Goal: Task Accomplishment & Management: Complete application form

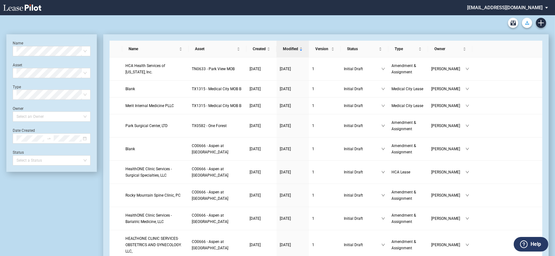
click at [527, 22] on use "Download Blank Form" at bounding box center [527, 23] width 4 height 4
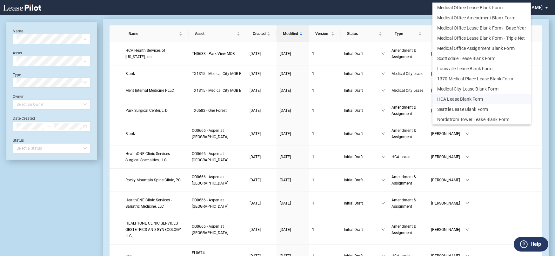
click at [487, 98] on button "HCA Lease Blank Form" at bounding box center [482, 99] width 98 height 10
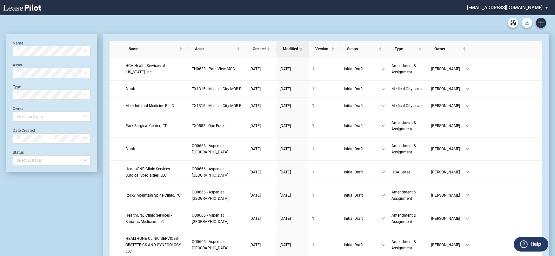
click at [530, 23] on button "Download Blank Form" at bounding box center [527, 23] width 10 height 10
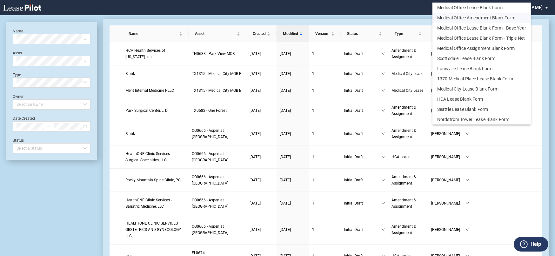
click at [493, 18] on button "Medical Office Amendment Blank Form" at bounding box center [482, 18] width 98 height 10
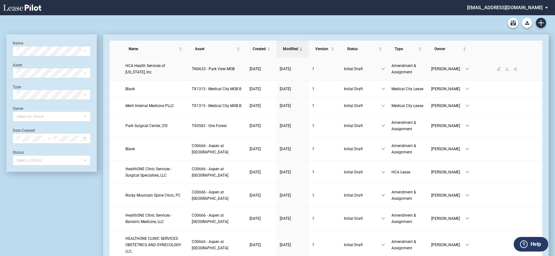
click at [165, 68] on span "HCA Health Services of [US_STATE], Inc." at bounding box center [145, 69] width 40 height 11
click at [540, 23] on use "Create new document" at bounding box center [541, 23] width 6 height 6
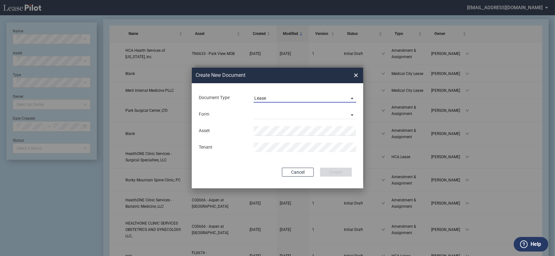
click at [292, 96] on span "Lease" at bounding box center [299, 98] width 91 height 6
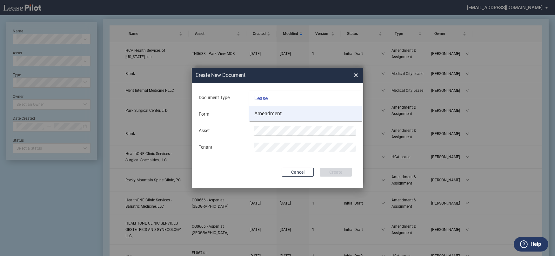
click at [294, 117] on md-option "Amendment" at bounding box center [305, 113] width 113 height 15
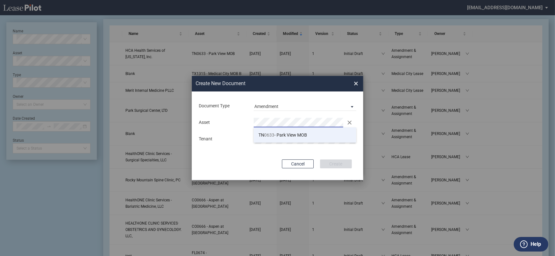
click at [299, 132] on span "TN 0633 - Park View MOB" at bounding box center [282, 134] width 49 height 5
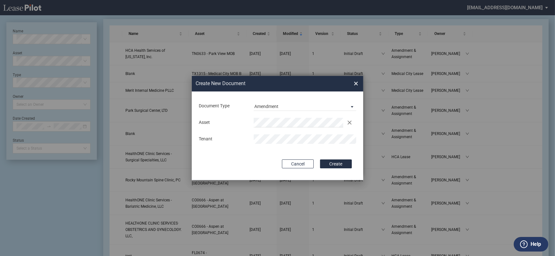
click at [320, 159] on button "Create" at bounding box center [336, 163] width 32 height 9
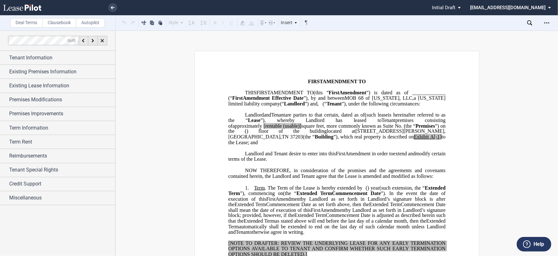
click at [278, 74] on p "﻿" at bounding box center [336, 76] width 217 height 5
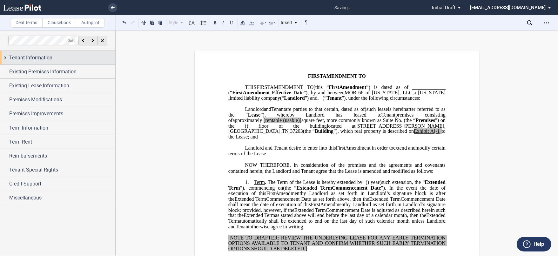
click at [37, 58] on span "Tenant Information" at bounding box center [30, 58] width 43 height 8
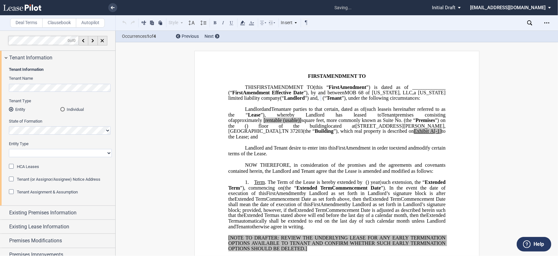
click at [11, 165] on div "HCA Leases" at bounding box center [12, 167] width 6 height 6
click at [42, 152] on select "Corporation Limited Liability Company General Partnership Limited Partnership O…" at bounding box center [60, 153] width 103 height 8
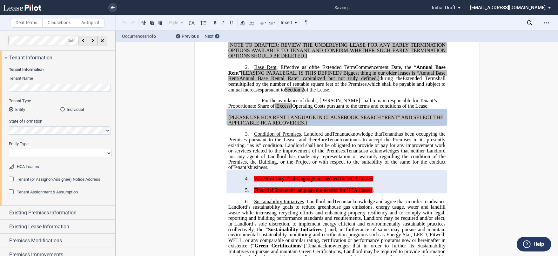
scroll to position [197, 0]
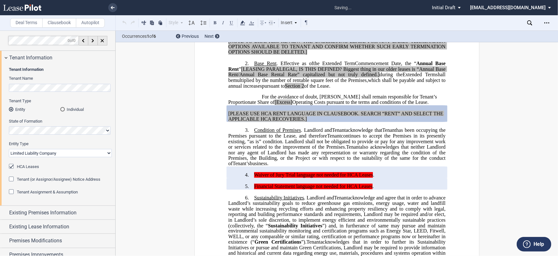
click at [9, 149] on select "Corporation Limited Liability Company General Partnership Limited Partnership O…" at bounding box center [60, 153] width 103 height 8
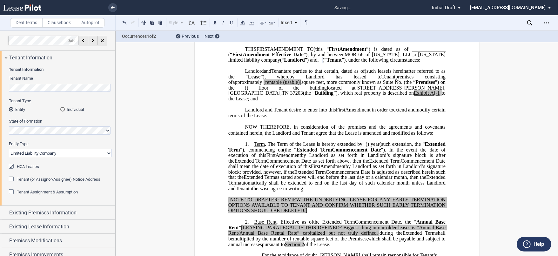
scroll to position [0, 0]
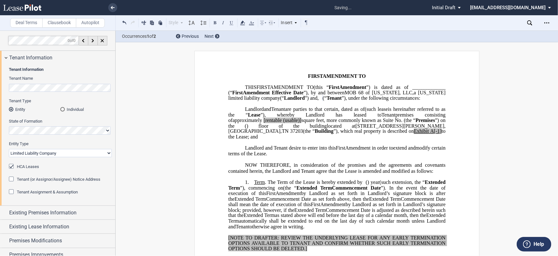
drag, startPoint x: 53, startPoint y: 152, endPoint x: 54, endPoint y: 157, distance: 4.1
click at [53, 152] on select "Corporation Limited Liability Company General Partnership Limited Partnership O…" at bounding box center [60, 153] width 103 height 8
select select "corporation"
click at [9, 149] on select "Corporation Limited Liability Company General Partnership Limited Partnership O…" at bounding box center [60, 153] width 103 height 8
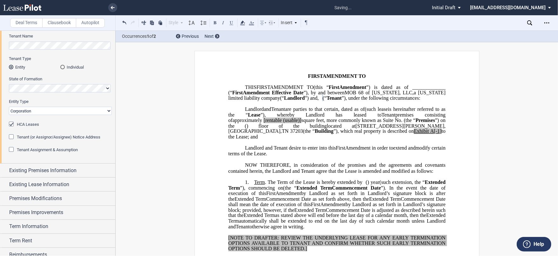
scroll to position [90, 0]
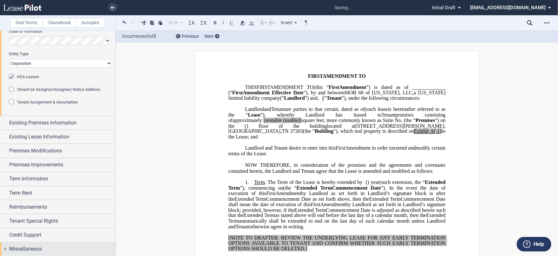
click at [56, 248] on div "Miscellaneous" at bounding box center [62, 249] width 106 height 8
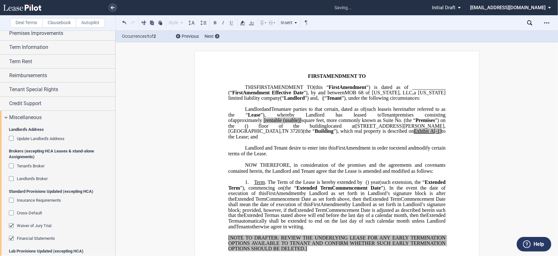
scroll to position [302, 0]
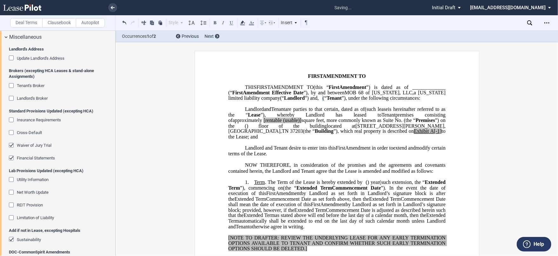
click at [13, 156] on div "Financial Statements" at bounding box center [12, 159] width 6 height 6
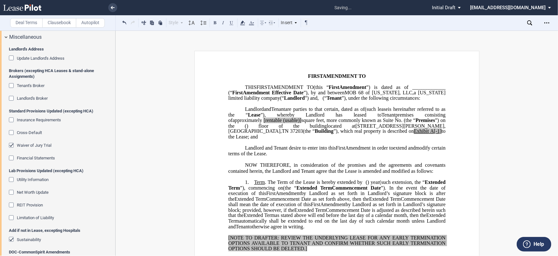
click at [11, 143] on div "Waiver of Jury Trial" at bounding box center [12, 146] width 6 height 6
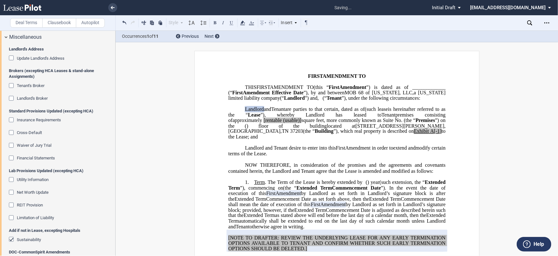
click at [10, 238] on div "Sustainability" at bounding box center [12, 240] width 6 height 6
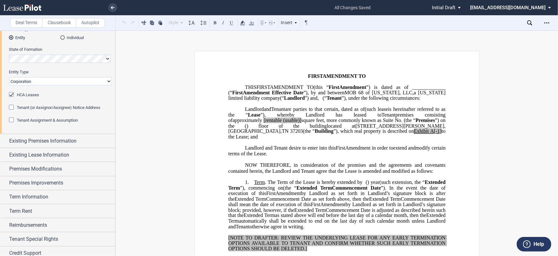
scroll to position [55, 0]
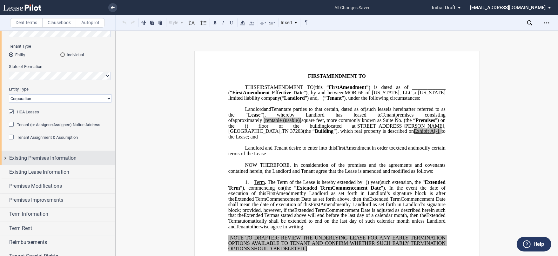
click at [45, 154] on span "Existing Premises Information" at bounding box center [42, 158] width 67 height 8
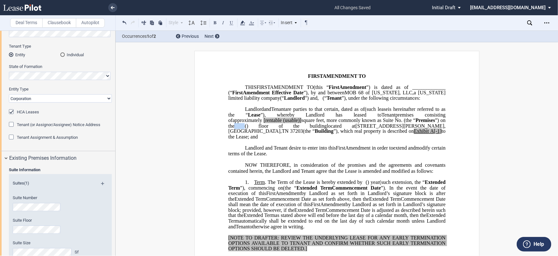
click at [360, 129] on span "approximately ﻿ ﻿ [rentable (usable)] square feet, more commonly known as Suite…" at bounding box center [337, 122] width 218 height 11
drag, startPoint x: 416, startPoint y: 136, endPoint x: 389, endPoint y: 136, distance: 27.3
click at [389, 129] on span "approximately ﻿ ﻿ [rentable (usable)] square feet, more commonly known as Suite…" at bounding box center [337, 122] width 218 height 11
click at [263, 129] on span "﻿sement" at bounding box center [250, 126] width 23 height 6
drag, startPoint x: 358, startPoint y: 138, endPoint x: 377, endPoint y: 135, distance: 19.5
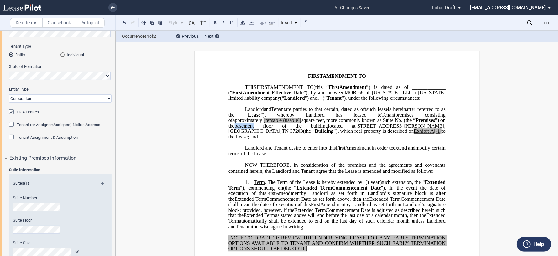
click at [263, 129] on span "﻿ ﻿b ﻿a ﻿sement" at bounding box center [248, 126] width 29 height 6
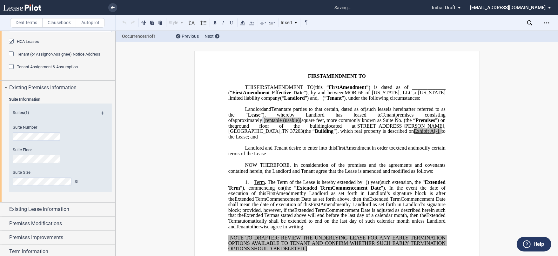
click at [301, 123] on span "(usable)]" at bounding box center [292, 120] width 18 height 6
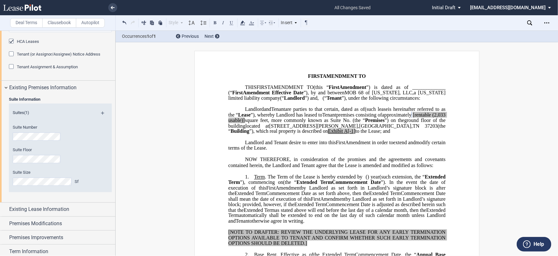
click at [350, 123] on span "square feet, more commonly known as Suite No." at bounding box center [298, 120] width 106 height 6
click at [413, 117] on span "[rentable" at bounding box center [422, 115] width 18 height 6
click at [355, 134] on span "to the Lease; and" at bounding box center [372, 132] width 35 height 6
click at [344, 134] on span "A[-1" at bounding box center [349, 132] width 10 height 6
drag, startPoint x: 292, startPoint y: 148, endPoint x: 235, endPoint y: 65, distance: 100.5
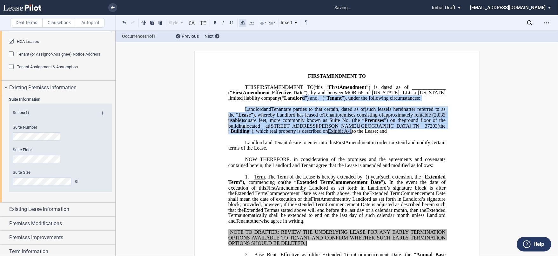
click at [244, 21] on icon at bounding box center [243, 23] width 8 height 8
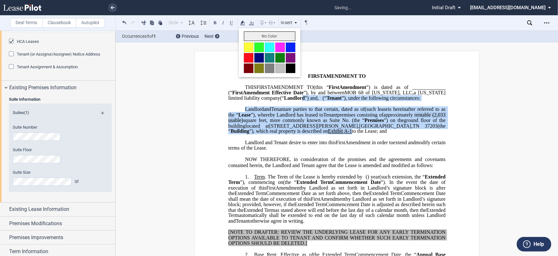
click at [263, 37] on button "No Color" at bounding box center [269, 36] width 51 height 10
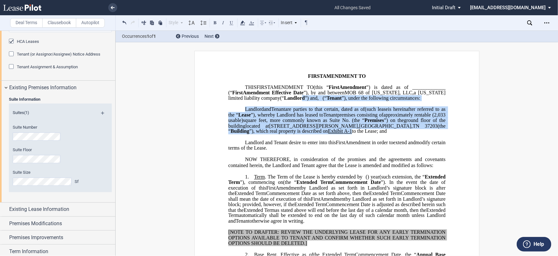
click at [302, 168] on span "NOW THEREFORE, in consideration of the promises and the agreements and covenant…" at bounding box center [337, 162] width 218 height 11
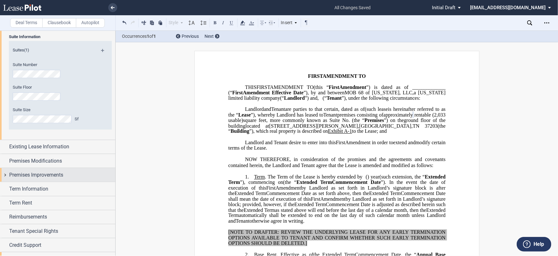
scroll to position [196, 0]
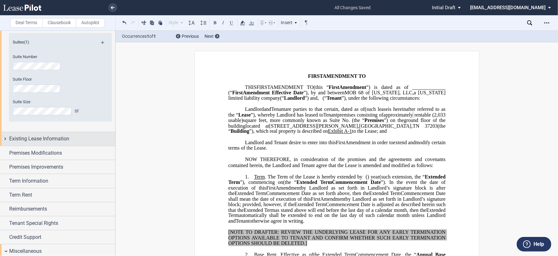
click at [60, 139] on span "Existing Lease Information" at bounding box center [39, 139] width 60 height 8
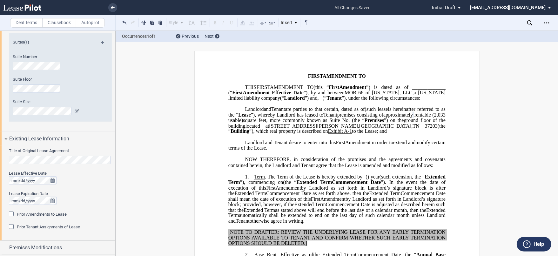
click at [7, 158] on div "Title of Original Lease Agreement Lease Effective Date Lease Expiration Date Pr…" at bounding box center [57, 193] width 115 height 95
click at [10, 214] on div "Prior Amendments to Lease" at bounding box center [12, 214] width 6 height 6
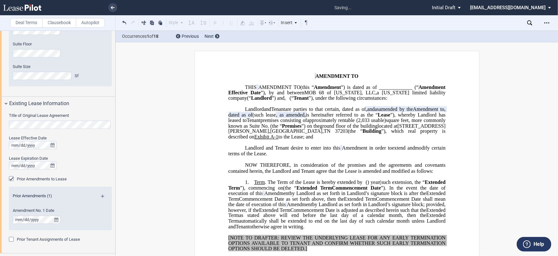
scroll to position [231, 0]
click at [102, 194] on md-icon at bounding box center [105, 198] width 9 height 8
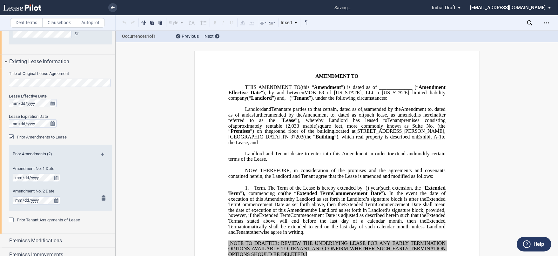
scroll to position [337, 0]
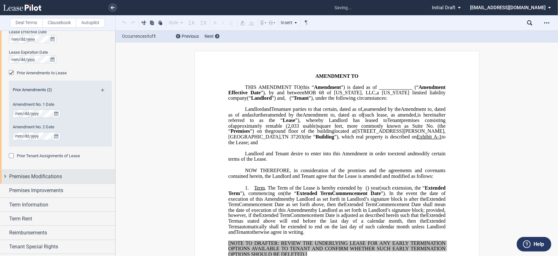
click at [34, 177] on span "Premises Modifications" at bounding box center [35, 177] width 53 height 8
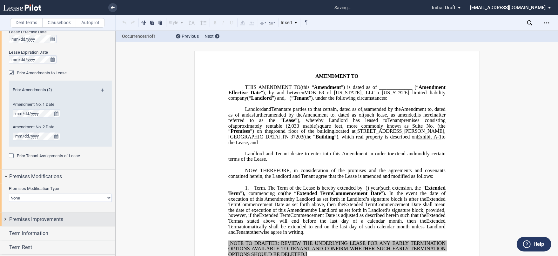
scroll to position [372, 0]
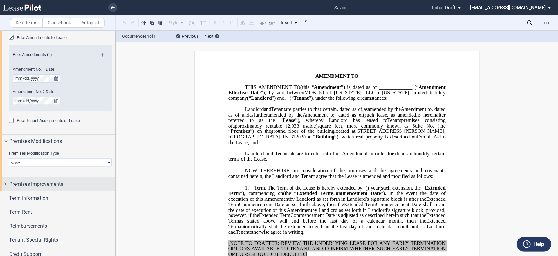
click at [91, 182] on div "Premises Improvements" at bounding box center [62, 184] width 106 height 8
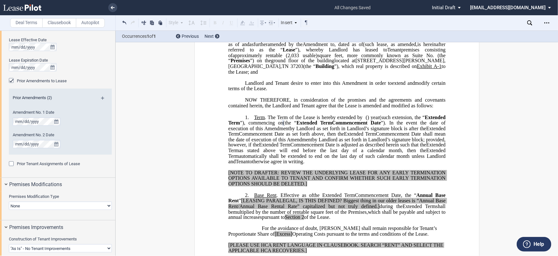
scroll to position [337, 0]
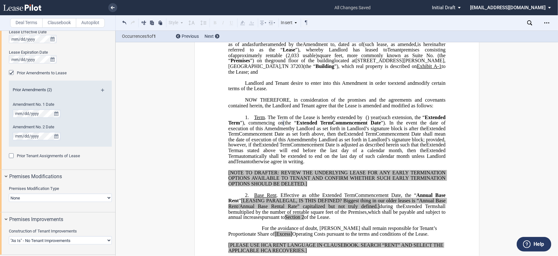
click at [102, 90] on md-icon at bounding box center [105, 93] width 9 height 8
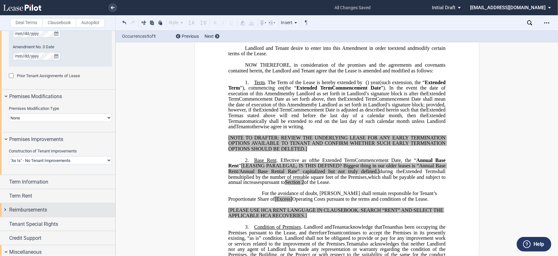
scroll to position [443, 0]
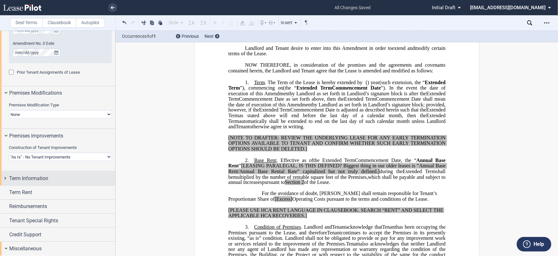
click at [58, 180] on div "Term Information" at bounding box center [62, 179] width 106 height 8
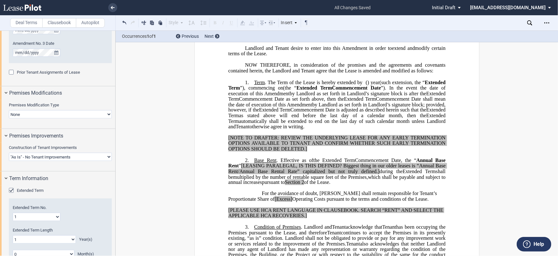
scroll to position [513, 0]
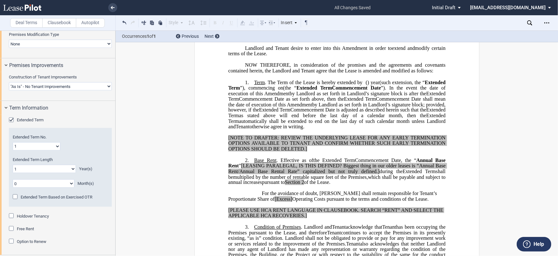
click at [56, 147] on select "1 2 3 4 5 6 7 8 9 10 11 12 13 14 15 16 17 18 19 20" at bounding box center [37, 146] width 48 height 8
select select "number:3"
click at [13, 142] on select "1 2 3 4 5 6 7 8 9 10 11 12 13 14 15 16 17 18 19 20" at bounding box center [37, 146] width 48 height 8
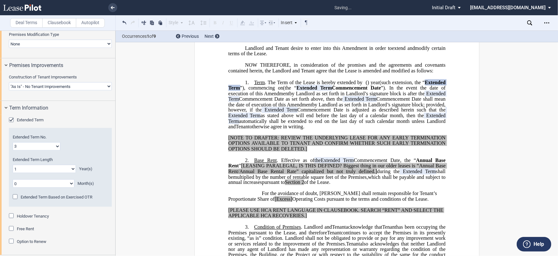
click at [14, 217] on div "Holdover Tenancy" at bounding box center [12, 216] width 6 height 6
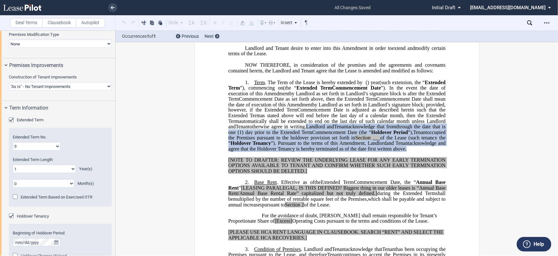
scroll to position [584, 0]
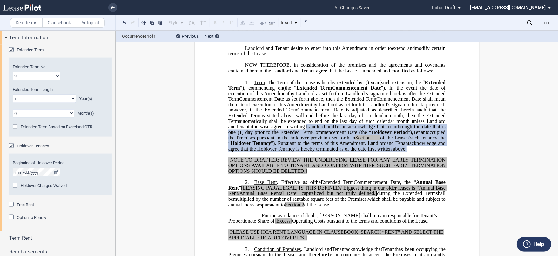
click at [10, 143] on div "Holdover Tenancy" at bounding box center [12, 146] width 6 height 6
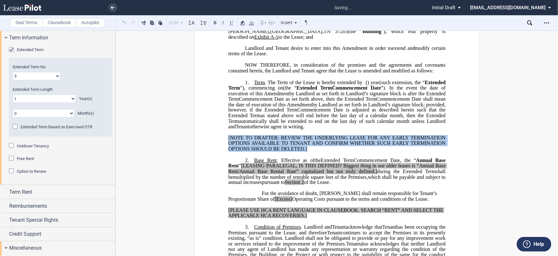
drag, startPoint x: 316, startPoint y: 170, endPoint x: 226, endPoint y: 159, distance: 90.4
click at [228, 152] on p "[NOTE TO DRAFTER: REVIEW THE UNDERLYING LEASE FOR ANY EARLY TERMINATION OPTIONS…" at bounding box center [336, 143] width 217 height 17
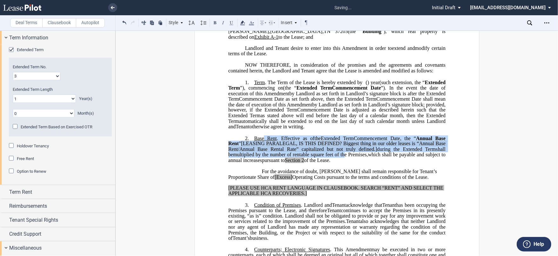
drag, startPoint x: 370, startPoint y: 178, endPoint x: 263, endPoint y: 160, distance: 108.5
click at [263, 160] on p "2. Base Rent . Effective as of [______] [______] the Extended Term the ﻿ ﻿ Exte…" at bounding box center [336, 149] width 217 height 28
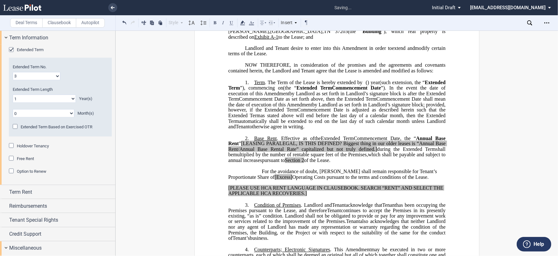
click at [371, 163] on p "2. Base Rent . Effective as of [______] [______] the Extended Term the ﻿ ﻿ Exte…" at bounding box center [336, 149] width 217 height 28
drag, startPoint x: 277, startPoint y: 158, endPoint x: 252, endPoint y: 158, distance: 24.8
click at [254, 141] on span "Base Rent . Effective as of" at bounding box center [284, 138] width 60 height 6
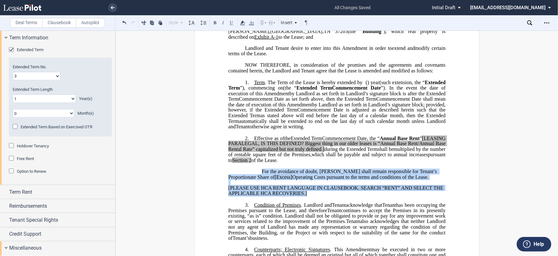
drag, startPoint x: 315, startPoint y: 215, endPoint x: 255, endPoint y: 193, distance: 63.9
click at [255, 193] on div "﻿ !!SET_LEVEL_0!! !!LEASE_LEVEL_1!! 2. ﻿ Effective as of [______] [______] the …" at bounding box center [336, 163] width 217 height 67
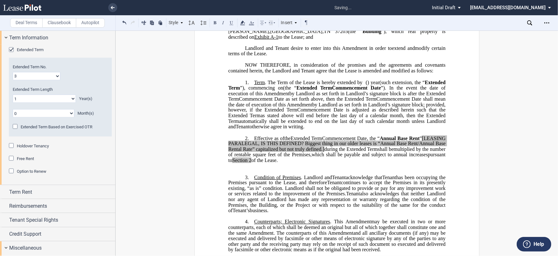
drag, startPoint x: 322, startPoint y: 171, endPoint x: 258, endPoint y: 157, distance: 65.6
click at [258, 157] on p "2. ﻿ Effective as of [______] [______] the Extended Term the ﻿ ﻿ Extended Term …" at bounding box center [336, 149] width 217 height 28
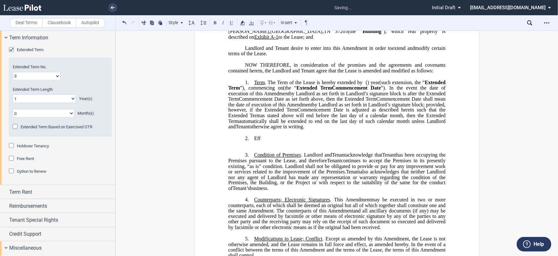
click at [61, 20] on label "Clausebook" at bounding box center [59, 23] width 34 height 10
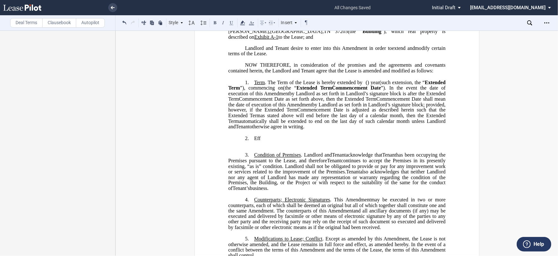
click at [301, 141] on p "2. ﻿ Eff [______] [______] ﻿ ﻿ ﻿ ﻿ [______] Term [______] Term ﻿ ﻿ ﻿ in the fir…" at bounding box center [336, 138] width 217 height 6
click at [267, 141] on p "2. ﻿ Eff [______] [______] ﻿ ﻿ ﻿ ﻿ [______] Term [______] Term ﻿ ﻿ ﻿ in the fir…" at bounding box center [336, 138] width 217 height 6
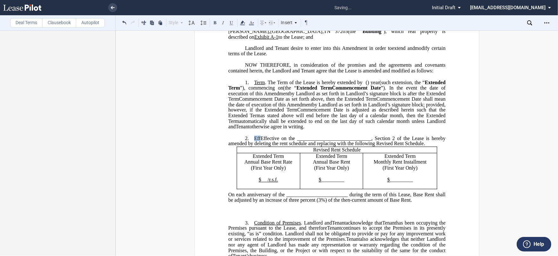
drag, startPoint x: 253, startPoint y: 159, endPoint x: 258, endPoint y: 159, distance: 5.4
click at [258, 141] on span "Eff" at bounding box center [257, 138] width 6 height 6
click at [293, 146] on span "Effective on the _____________________________, Section 2 of the Lease is hereb…" at bounding box center [337, 140] width 218 height 11
drag, startPoint x: 291, startPoint y: 158, endPoint x: 365, endPoint y: 157, distance: 74.3
click at [365, 146] on span "Effective on the _____________________________, Section 2 of the Lease is hereb…" at bounding box center [337, 140] width 218 height 11
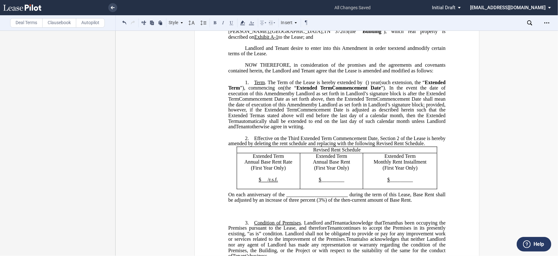
click at [310, 153] on p "Revised Rent Schedule" at bounding box center [336, 150] width 195 height 6
click at [389, 146] on span "Effective on the Third Extended Term Commencement Date, Section 2 of the Lease …" at bounding box center [337, 140] width 218 height 11
click at [252, 159] on span "Extended Term" at bounding box center [267, 156] width 31 height 6
click at [313, 159] on p "Extended Term" at bounding box center [331, 156] width 58 height 6
click at [381, 159] on p "Extended Term" at bounding box center [400, 156] width 69 height 6
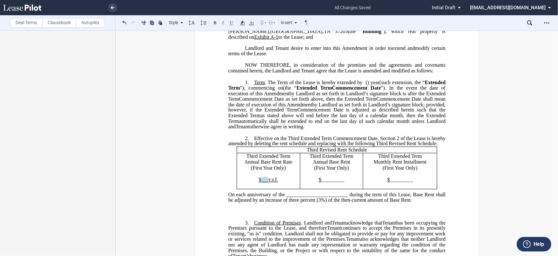
drag, startPoint x: 259, startPoint y: 205, endPoint x: 266, endPoint y: 205, distance: 7.0
click at [266, 183] on p "$ /r.s.f." at bounding box center [268, 180] width 58 height 6
drag, startPoint x: 268, startPoint y: 204, endPoint x: 257, endPoint y: 204, distance: 10.8
click at [259, 183] on span "30.50" at bounding box center [264, 180] width 11 height 5
click at [239, 24] on icon at bounding box center [243, 23] width 8 height 8
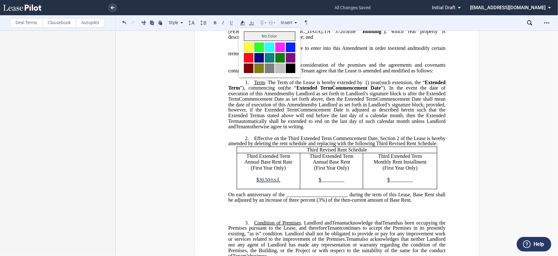
click at [261, 37] on button "No Color" at bounding box center [269, 36] width 51 height 10
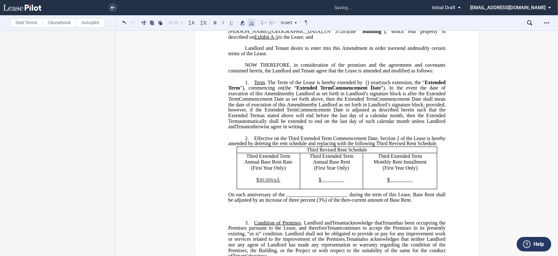
click at [251, 21] on icon at bounding box center [252, 23] width 8 height 8
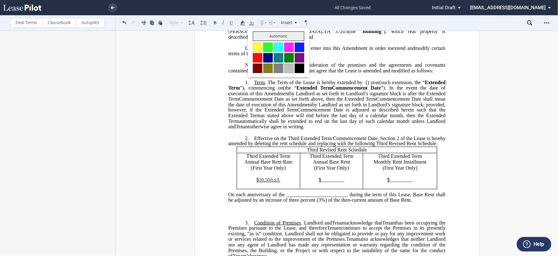
click at [263, 37] on button "Automatic" at bounding box center [278, 36] width 51 height 10
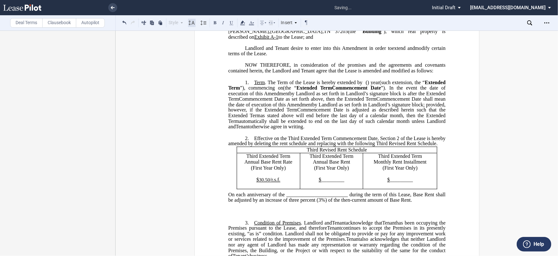
click at [192, 22] on icon at bounding box center [192, 23] width 8 height 8
click at [198, 30] on div "Normal" at bounding box center [200, 32] width 19 height 5
click at [288, 153] on p "Third Revised Rent Schedule" at bounding box center [336, 150] width 195 height 6
drag, startPoint x: 320, startPoint y: 205, endPoint x: 344, endPoint y: 205, distance: 24.2
click at [344, 183] on p "$ _________" at bounding box center [331, 180] width 58 height 6
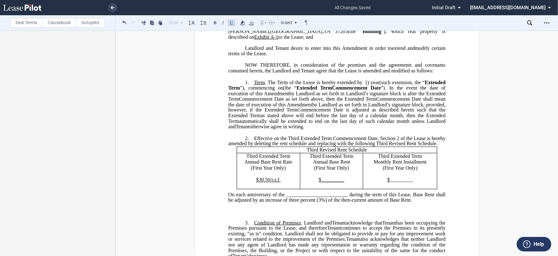
click at [329, 183] on span "_________" at bounding box center [332, 180] width 23 height 6
drag, startPoint x: 318, startPoint y: 204, endPoint x: 342, endPoint y: 204, distance: 23.8
click at [342, 183] on p "$ _________" at bounding box center [331, 180] width 58 height 6
click at [390, 183] on span "_________" at bounding box center [401, 180] width 23 height 6
drag, startPoint x: 388, startPoint y: 204, endPoint x: 411, endPoint y: 203, distance: 22.9
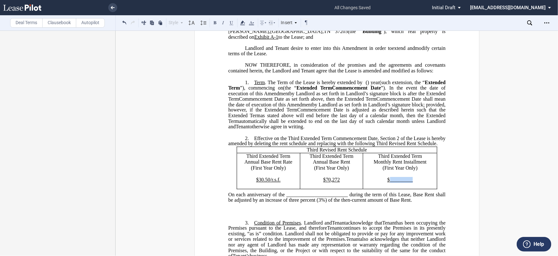
click at [411, 183] on p "$ _________" at bounding box center [400, 180] width 69 height 6
click at [411, 183] on p "$ 5,856 ﻿" at bounding box center [400, 180] width 69 height 6
drag, startPoint x: 285, startPoint y: 219, endPoint x: 346, endPoint y: 220, distance: 61.6
click at [346, 203] on span "On each anniversary of the ________________________ during the term of this Lea…" at bounding box center [337, 197] width 218 height 11
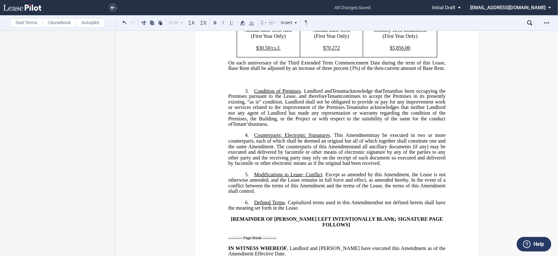
scroll to position [247, 0]
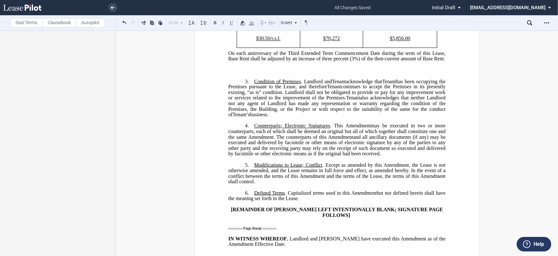
click at [453, 85] on div "﻿ ﻿ FIRST AMENDMENT TO ﻿ ﻿ ASSIGNMENT, ASSUMPTION AND ﻿ ﻿ FIRST AMENDMENT TO ﻿ …" at bounding box center [336, 169] width 285 height 731
click at [251, 78] on p "﻿" at bounding box center [336, 75] width 217 height 5
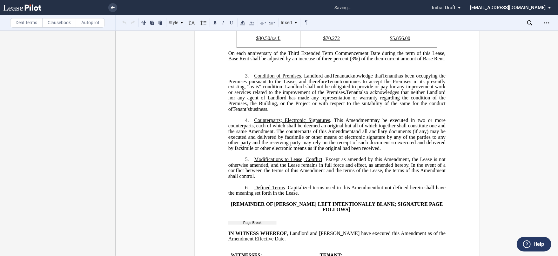
click at [246, 67] on p "﻿" at bounding box center [336, 64] width 217 height 5
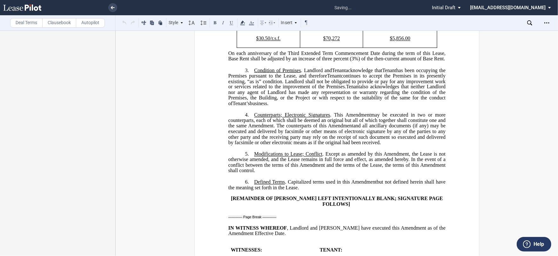
click at [249, 93] on p "3. Condition of Premises . Landlord and Assignee Tenant acknowledge that Assign…" at bounding box center [336, 86] width 217 height 39
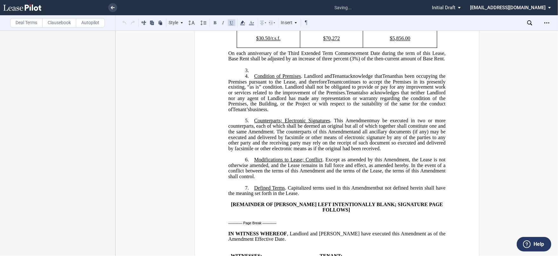
click at [253, 73] on p "3. ﻿" at bounding box center [336, 70] width 217 height 6
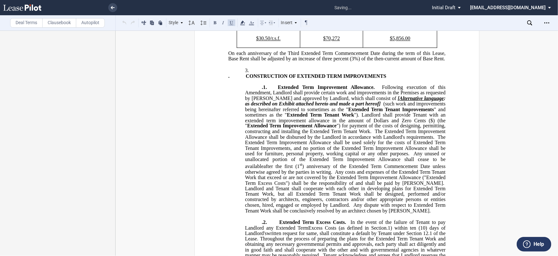
click at [259, 73] on p "3. ﻿" at bounding box center [336, 70] width 217 height 6
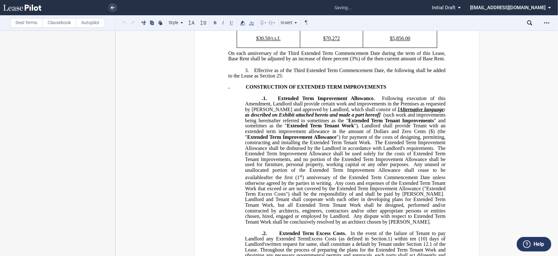
click at [259, 123] on p ".1. Extended Term Improvement Allowance. Following execution of this Amendment,…" at bounding box center [345, 160] width 200 height 129
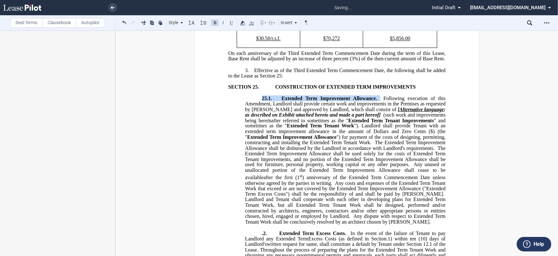
drag, startPoint x: 261, startPoint y: 122, endPoint x: 379, endPoint y: 123, distance: 117.8
click at [379, 123] on span "25.1. Extended Term Improvement Allowance. Following execution of this Amendmen…" at bounding box center [346, 160] width 202 height 129
click at [279, 101] on span at bounding box center [277, 99] width 10 height 6
drag, startPoint x: 280, startPoint y: 121, endPoint x: 383, endPoint y: 121, distance: 102.9
click at [383, 121] on span "25.1. Third Extended Term Improvement Allowance. Following execution of this Am…" at bounding box center [346, 160] width 202 height 129
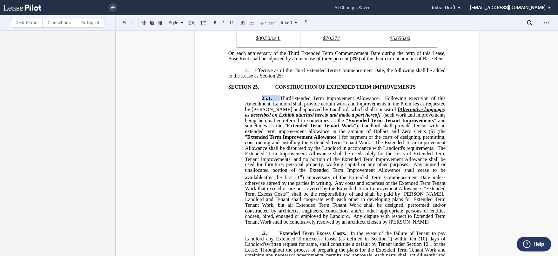
drag, startPoint x: 272, startPoint y: 122, endPoint x: 256, endPoint y: 122, distance: 16.2
click at [256, 122] on p "25.1. Third Extended Term Improvement Allowance. Following execution of this Am…" at bounding box center [345, 160] width 200 height 129
click at [302, 101] on span "Extended Term Improvement Allowance." at bounding box center [335, 99] width 89 height 6
drag, startPoint x: 278, startPoint y: 122, endPoint x: 377, endPoint y: 124, distance: 99.4
click at [377, 124] on span "25.1. Third Extended Term Improvement Allowance. Following execution of this Am…" at bounding box center [346, 160] width 202 height 129
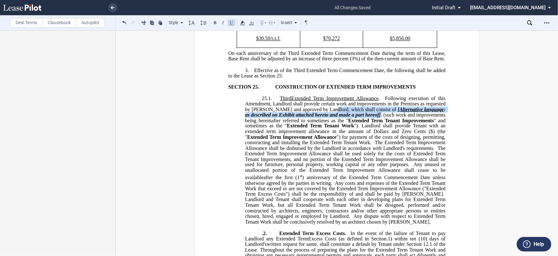
drag, startPoint x: 322, startPoint y: 133, endPoint x: 364, endPoint y: 142, distance: 42.8
click at [364, 142] on span "25.1. Third Extended Term Improvement Allowance . Following execution of this A…" at bounding box center [346, 160] width 202 height 129
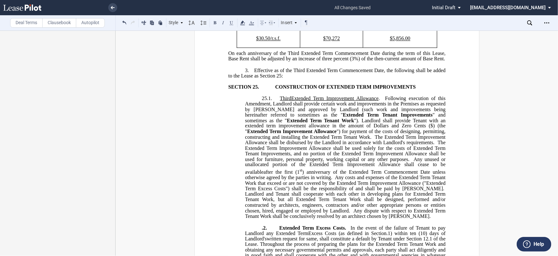
click at [343, 118] on span "Extended Term Tenant Improvements" at bounding box center [388, 115] width 90 height 6
drag, startPoint x: 302, startPoint y: 139, endPoint x: 287, endPoint y: 139, distance: 14.9
click at [287, 139] on span "25.1. Third Extended Term Improvement Allowance . Following execution of this A…" at bounding box center [346, 158] width 202 height 124
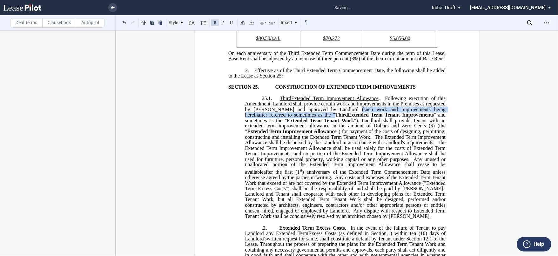
click at [390, 129] on span "Dollars and Zero Cents ($" at bounding box center [402, 126] width 59 height 6
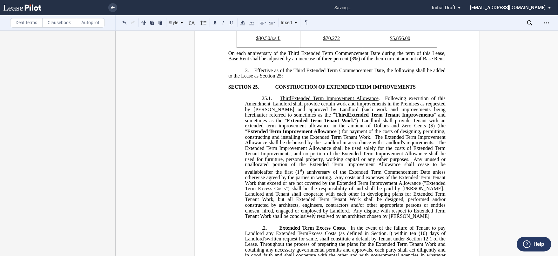
click at [393, 129] on span "Dollars and Zero Cents ($" at bounding box center [402, 126] width 59 height 6
click at [362, 129] on span "Dollars and Zero Cents ($ 7,462.20" at bounding box center [398, 126] width 72 height 6
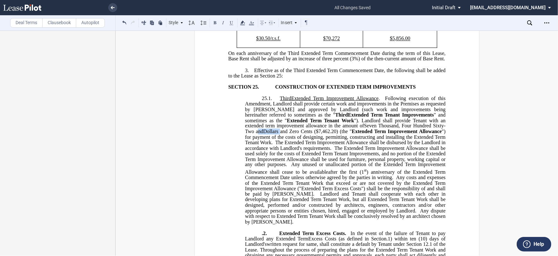
drag, startPoint x: 447, startPoint y: 149, endPoint x: 420, endPoint y: 151, distance: 27.0
drag, startPoint x: 444, startPoint y: 150, endPoint x: 435, endPoint y: 150, distance: 8.6
click at [310, 134] on span "and Zero Cents ($ 7,462.20" at bounding box center [282, 132] width 56 height 6
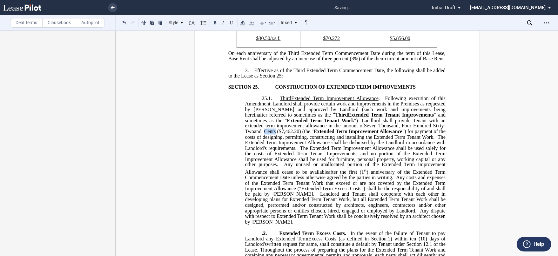
drag, startPoint x: 444, startPoint y: 150, endPoint x: 433, endPoint y: 150, distance: 10.8
click at [299, 134] on span "and Cents ($ 7,462.20" at bounding box center [276, 132] width 45 height 6
click at [254, 134] on span "and 00/100 Dollars ($ 7,462.20" at bounding box center [289, 132] width 70 height 6
click at [340, 134] on span "Extended Term Improvement Allowance" at bounding box center [386, 132] width 93 height 6
click at [412, 145] on span "") for payment of the costs of designing, permitting, constructing and installi…" at bounding box center [346, 137] width 202 height 17
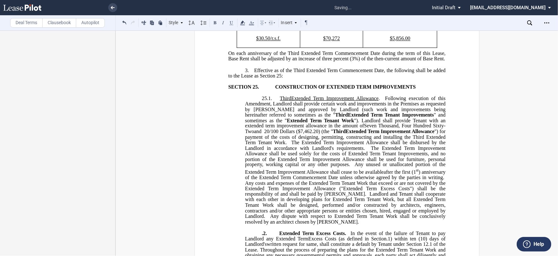
click at [300, 151] on span "The Extended Term Improvement Allowance shall be disbursed by the Landlord in a…" at bounding box center [346, 145] width 202 height 11
click at [381, 167] on span "The Extended Term Improvement Allowance shall be used solely for the costs of E…" at bounding box center [346, 156] width 202 height 22
click at [375, 167] on span "The THird Extended Term Improvement Allowance shall be used solely for the cost…" at bounding box center [346, 156] width 202 height 22
click at [346, 167] on span "The Third Extended Term Improvement Allowance shall be used solely for the cost…" at bounding box center [346, 156] width 202 height 22
click at [281, 167] on span "The Third Extended Term Improvement Allowance shall be used solely for the cost…" at bounding box center [346, 156] width 202 height 22
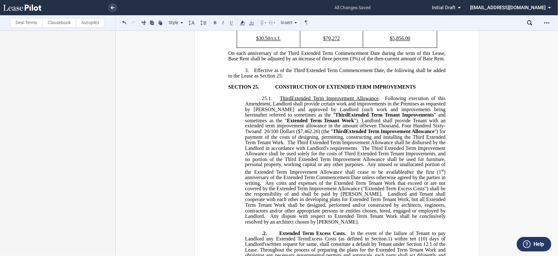
click at [252, 175] on span "Any unused or unallocated portion of the Extended Term Improvement Allowance sh…" at bounding box center [346, 168] width 202 height 13
click at [281, 186] on span ") anniversary of the Extended Term Commencement Date unless otherwise agreed by…" at bounding box center [346, 177] width 202 height 17
click at [287, 197] on span "Any costs and expenses of the Extended Term Tenant Work that exceed or are not …" at bounding box center [346, 188] width 202 height 17
click at [394, 197] on span "Any costs and expenses of the Extended Term Tenant Work that exceed or are not …" at bounding box center [346, 188] width 202 height 17
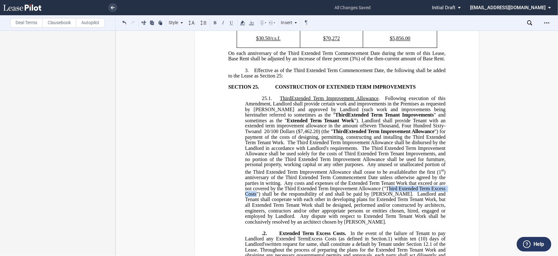
drag, startPoint x: 386, startPoint y: 212, endPoint x: 255, endPoint y: 217, distance: 130.6
click at [255, 197] on span "Any costs and expenses of the Extended Term Tenant Work that exceed or are not …" at bounding box center [346, 188] width 202 height 17
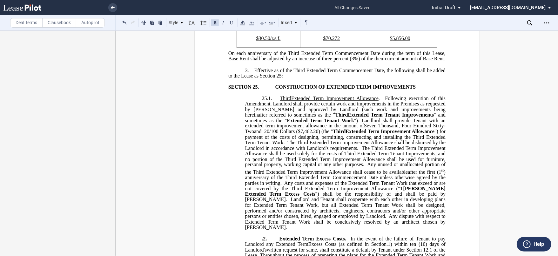
click at [346, 202] on span "Any costs and expenses of the Extended Term Tenant Work that exceed or are not …" at bounding box center [346, 191] width 202 height 22
click at [375, 219] on span "Landlord and Tenant shall cooperate with each other in developing plans for Ext…" at bounding box center [346, 208] width 202 height 22
click at [273, 219] on span "Landlord and Tenant shall cooperate with each other in developing plans for Thi…" at bounding box center [346, 208] width 202 height 22
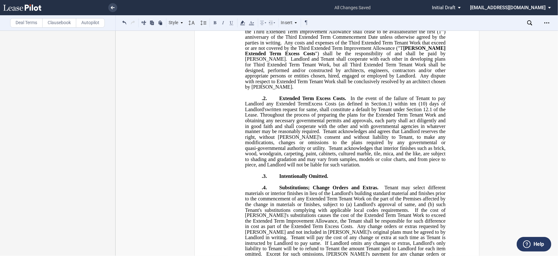
scroll to position [388, 0]
click at [259, 116] on p ".2. Extended Term Excess Costs. In the event of the failure of Tenant to pay La…" at bounding box center [345, 131] width 200 height 72
click at [284, 100] on span "Extended Term Excess Costs." at bounding box center [317, 98] width 66 height 6
click at [389, 111] on span ".1) within ten (10) days of Landlord's" at bounding box center [346, 105] width 202 height 11
click at [281, 106] on span "In the event of the failure of Tenant to pay Landlord any Extended Term" at bounding box center [346, 100] width 202 height 11
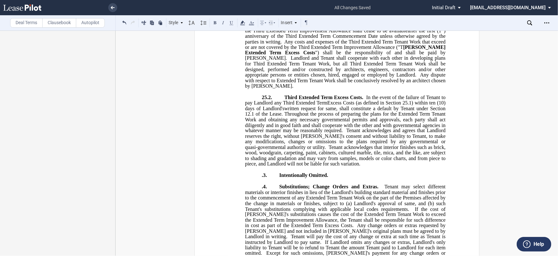
click at [396, 132] on span "Throughout the process of preparing the plans for the Extended Term Tenant Work…" at bounding box center [346, 122] width 202 height 22
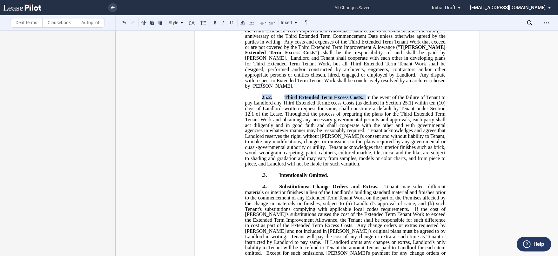
drag, startPoint x: 259, startPoint y: 116, endPoint x: 364, endPoint y: 117, distance: 105.1
click at [364, 117] on p "25.2. Third Extended Term Excess Costs. In the event of the failure of Tenant t…" at bounding box center [345, 131] width 200 height 72
click at [284, 100] on span "Third Extended Term Excess Costs." at bounding box center [322, 98] width 76 height 6
drag, startPoint x: 283, startPoint y: 116, endPoint x: 357, endPoint y: 116, distance: 74.0
click at [357, 100] on span "Third Extended Term Excess Costs." at bounding box center [322, 98] width 76 height 6
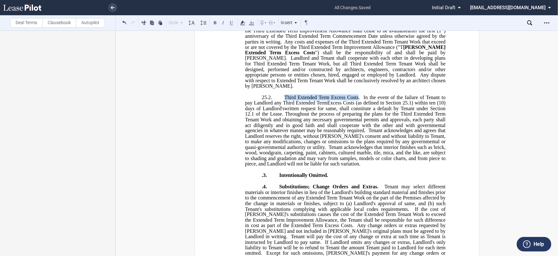
drag, startPoint x: 356, startPoint y: 115, endPoint x: 282, endPoint y: 113, distance: 74.7
click at [282, 113] on span "25.2. Third Extended Term Excess Costs. In the event of the failure of Tenant t…" at bounding box center [346, 131] width 202 height 72
click at [259, 178] on p ".3. Intentionally Omitted." at bounding box center [345, 175] width 200 height 6
drag, startPoint x: 312, startPoint y: 194, endPoint x: 232, endPoint y: 190, distance: 80.4
click at [232, 190] on ins "SECTION 25. CONSTRUCTION OF EXTENDED TERM IMPROVEMENTS 25.1. Third Extended Ter…" at bounding box center [336, 149] width 217 height 413
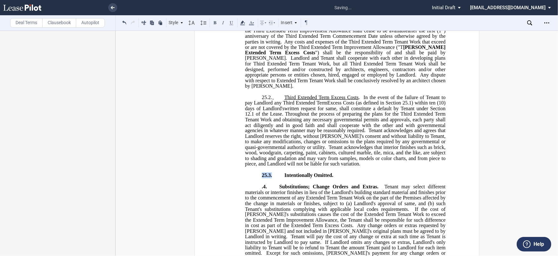
click at [290, 178] on span "Intentionally Omitted." at bounding box center [308, 175] width 49 height 6
drag, startPoint x: 332, startPoint y: 194, endPoint x: 258, endPoint y: 191, distance: 74.4
click at [258, 178] on p "25.3. Intentionally Omitted." at bounding box center [345, 175] width 200 height 6
click at [281, 178] on span at bounding box center [278, 174] width 12 height 5
click at [324, 198] on ins "SECTION 25. CONSTRUCTION OF EXTENDED TERM IMPROVEMENTS 25.1. Third Extended Ter…" at bounding box center [336, 149] width 217 height 413
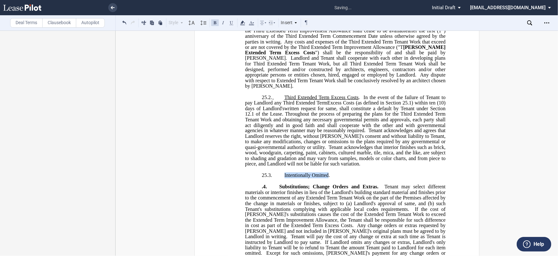
drag, startPoint x: 327, startPoint y: 194, endPoint x: 283, endPoint y: 192, distance: 44.5
click at [284, 178] on span "Intentionally Omitted." at bounding box center [306, 175] width 45 height 6
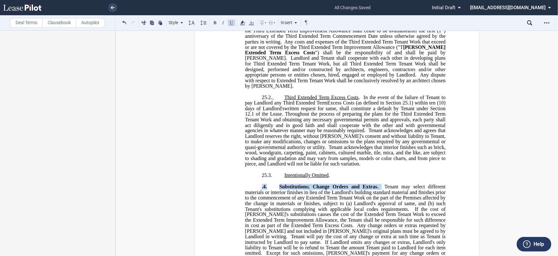
drag, startPoint x: 259, startPoint y: 205, endPoint x: 378, endPoint y: 205, distance: 118.8
click at [378, 205] on p ".4. Substitutions; Change Orders and Extras. Tenant may select different materi…" at bounding box center [345, 223] width 200 height 78
drag, startPoint x: 261, startPoint y: 203, endPoint x: 331, endPoint y: 205, distance: 69.9
click at [331, 205] on span ".4. Substitutions; Change Orders and Extras. Tenant may select different materi…" at bounding box center [346, 222] width 202 height 77
drag, startPoint x: 378, startPoint y: 205, endPoint x: 240, endPoint y: 199, distance: 138.3
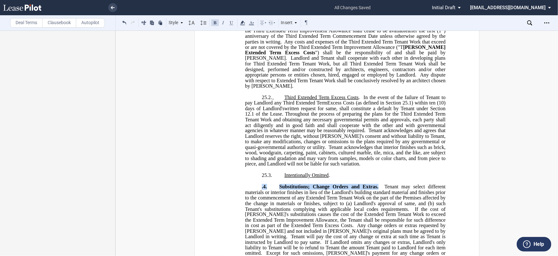
click at [240, 199] on ins "SECTION 25. CONSTRUCTION OF EXTENDED TERM IMPROVEMENTS 25.1. Third Extended Ter…" at bounding box center [336, 149] width 217 height 413
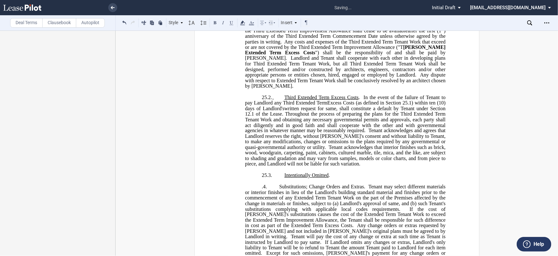
click at [262, 190] on span ".4." at bounding box center [264, 187] width 5 height 6
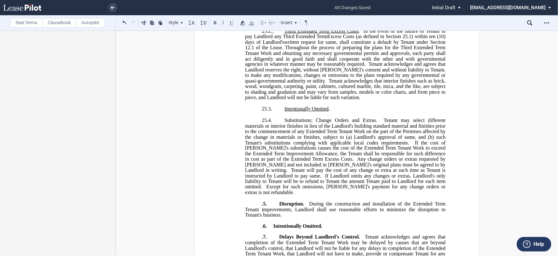
scroll to position [459, 0]
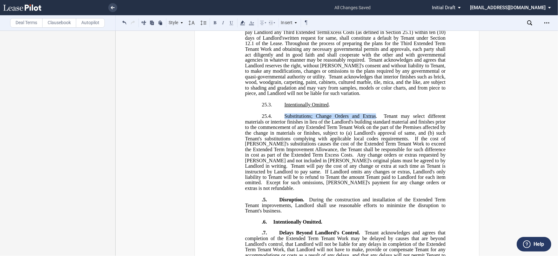
drag, startPoint x: 283, startPoint y: 134, endPoint x: 374, endPoint y: 132, distance: 91.2
click at [374, 119] on span "Substitutions; Change Orders and Extras." at bounding box center [330, 116] width 93 height 6
click at [259, 211] on p ".5. Disruption. During the construction and installation of the Extended Term T…" at bounding box center [345, 205] width 200 height 17
drag, startPoint x: 260, startPoint y: 211, endPoint x: 312, endPoint y: 210, distance: 52.4
click at [312, 210] on span "25.5. Disruption. During the construction and installation of the Extended Term…" at bounding box center [346, 205] width 202 height 17
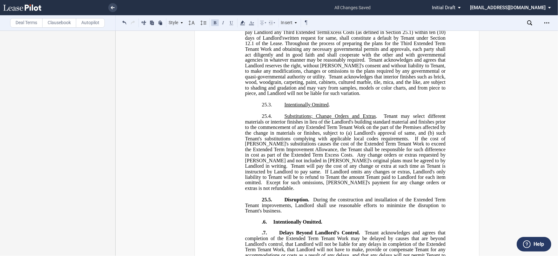
drag, startPoint x: 309, startPoint y: 211, endPoint x: 266, endPoint y: 212, distance: 43.2
click at [266, 212] on span "25.5. Disruption. During the construction and installation of the Extended Term…" at bounding box center [346, 205] width 202 height 17
drag, startPoint x: 261, startPoint y: 210, endPoint x: 307, endPoint y: 210, distance: 46.0
click at [307, 210] on span "25.5. Disruption. During the construction and installation of the Extended Term…" at bounding box center [346, 205] width 202 height 17
drag, startPoint x: 309, startPoint y: 210, endPoint x: 259, endPoint y: 211, distance: 49.6
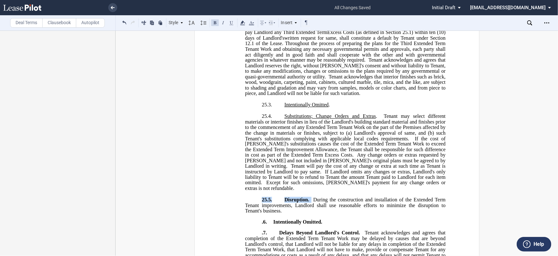
click at [259, 211] on p "25.5. Disruption. During the construction and installation of the Extended Term…" at bounding box center [345, 205] width 200 height 17
click at [284, 203] on span "Disruption." at bounding box center [295, 200] width 23 height 6
drag, startPoint x: 284, startPoint y: 210, endPoint x: 305, endPoint y: 210, distance: 21.0
click at [305, 203] on span "Disruption." at bounding box center [295, 200] width 23 height 6
click at [304, 141] on span "Tenant may select different materials or interior finishes in lieu of the Landl…" at bounding box center [346, 127] width 202 height 28
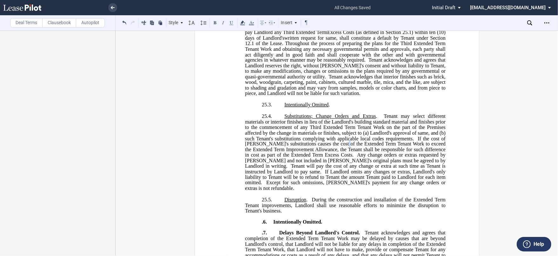
click at [334, 158] on span "If the cost of Tenant's substitutions causes the cost of the Extended Term Tena…" at bounding box center [346, 147] width 202 height 22
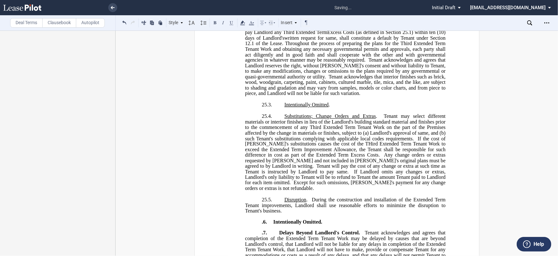
click at [345, 158] on span "If the cost of Tenant's substitutions causes the cost of the THird Extended Ter…" at bounding box center [346, 147] width 202 height 22
click at [245, 158] on span "If the cost of Tenant's substitutions causes the cost of the Third Extended Ter…" at bounding box center [346, 147] width 202 height 22
click at [313, 158] on span "If the cost of Tenant's substitutions causes the cost of the Third Extended Ter…" at bounding box center [346, 147] width 202 height 22
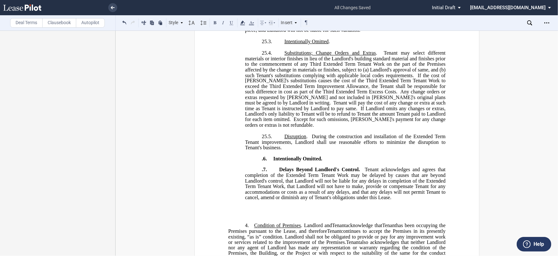
scroll to position [529, 0]
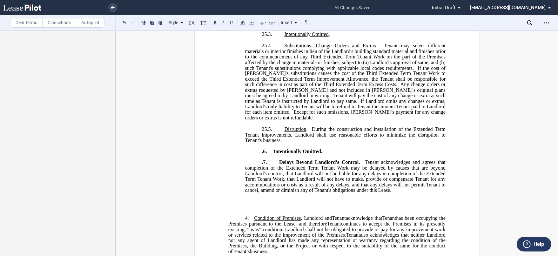
click at [413, 140] on span "During the construction and installation of the Extended Term Tenant improvemen…" at bounding box center [346, 134] width 202 height 17
click at [259, 154] on p ".6. Intentionally Omitted." at bounding box center [345, 151] width 200 height 5
drag, startPoint x: 309, startPoint y: 163, endPoint x: 252, endPoint y: 164, distance: 57.2
click at [252, 154] on p "25.6. Intentionally Omitted." at bounding box center [345, 151] width 200 height 5
click at [340, 167] on ins "SECTION 25. CONSTRUCTION OF EXTENDED TERM IMPROVEMENTS 25.1. Third Extended Ter…" at bounding box center [336, 8] width 217 height 413
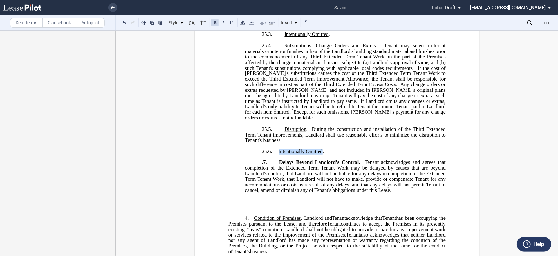
drag, startPoint x: 277, startPoint y: 162, endPoint x: 321, endPoint y: 160, distance: 44.5
click at [321, 154] on span "Intentionally Omitted." at bounding box center [300, 152] width 45 height 6
click at [258, 174] on p ".7. Delays Beyond Landlord's Control. Tenant acknowledges and agrees that compl…" at bounding box center [345, 176] width 200 height 33
drag, startPoint x: 260, startPoint y: 174, endPoint x: 362, endPoint y: 173, distance: 101.9
click at [362, 173] on span "25.7. Delays Beyond Landlord's Control. Tenant acknowledges and agrees that com…" at bounding box center [346, 176] width 202 height 33
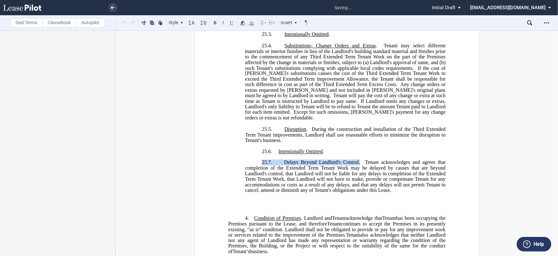
click at [284, 165] on span "Delays Beyond Landlord's Control." at bounding box center [322, 163] width 76 height 6
drag, startPoint x: 283, startPoint y: 173, endPoint x: 358, endPoint y: 173, distance: 74.6
click at [358, 165] on span "Delays Beyond Landlord's Control." at bounding box center [322, 163] width 76 height 6
click at [285, 179] on span "Tenant acknowledges and agrees that completion of the Extended Term Tenant Work…" at bounding box center [346, 176] width 202 height 33
click at [424, 185] on span "Tenant acknowledges and agrees that completion of the Third Extended Term Tenan…" at bounding box center [346, 176] width 202 height 33
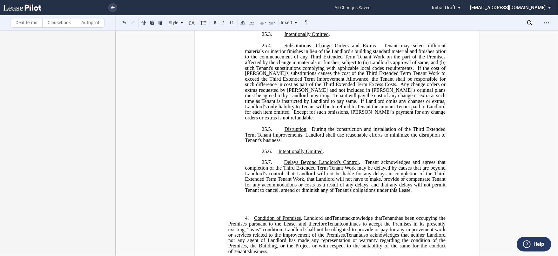
click at [319, 204] on p "﻿" at bounding box center [336, 201] width 217 height 5
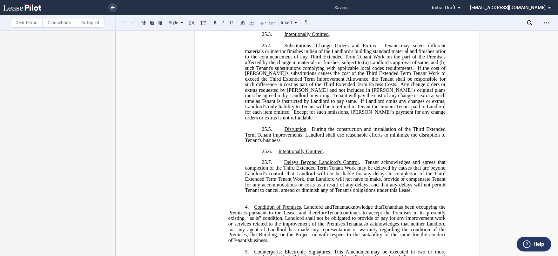
click at [380, 205] on ins "SECTION 25. CONSTRUCTION OF EXTENDED TERM IMPROVEMENTS 25.1. Third Extended Ter…" at bounding box center [336, 3] width 217 height 402
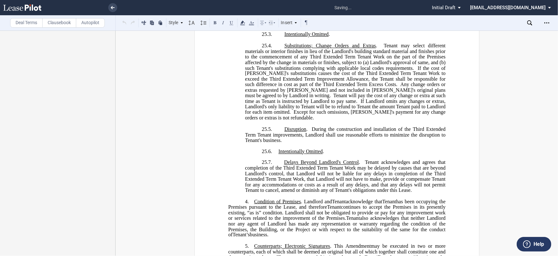
click at [412, 193] on p "25.7. Delays Beyond Landlord's Control . Tenant acknowledges and agrees that co…" at bounding box center [345, 176] width 200 height 33
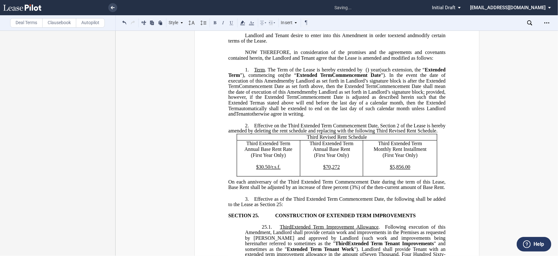
scroll to position [176, 0]
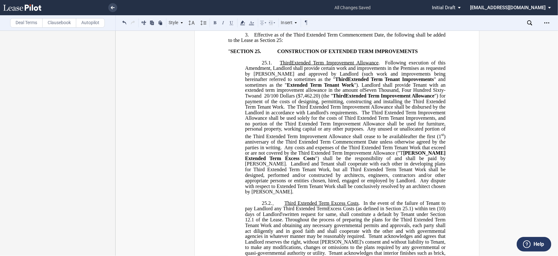
click at [382, 194] on span "Any dispute with respect to Extended Term Tenant Work shall be conclusively res…" at bounding box center [346, 186] width 202 height 17
click at [242, 95] on ins "" SECTION 25. CONSTRUCTION OF EXTENDED TERM IMPROVEMENTS 25.1. Third Extended T…" at bounding box center [336, 244] width 217 height 391
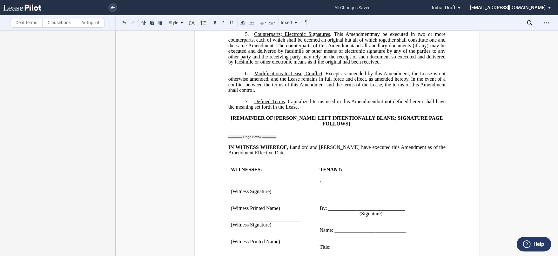
scroll to position [706, 0]
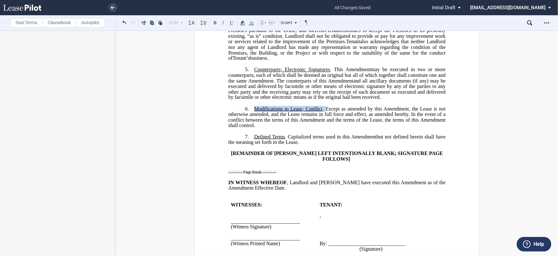
drag, startPoint x: 324, startPoint y: 118, endPoint x: 254, endPoint y: 120, distance: 69.9
click at [254, 112] on span "Modifications to Lease; Conflict . Except as amended by this" at bounding box center [318, 109] width 128 height 6
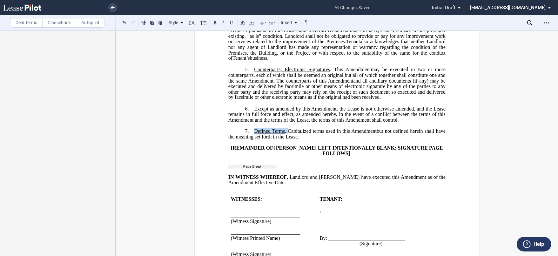
drag, startPoint x: 286, startPoint y: 140, endPoint x: 251, endPoint y: 141, distance: 35.3
click at [251, 140] on p "7. Defined Terms . Capitalized terms used in this ﻿ ﻿ First Amendment Assignmen…" at bounding box center [336, 134] width 217 height 11
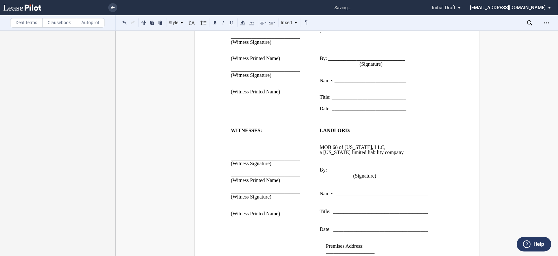
scroll to position [762, 0]
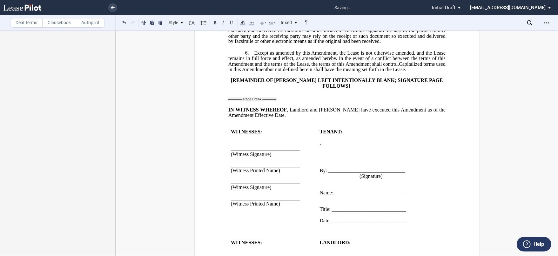
click at [242, 72] on span "Capitalized terms used in this" at bounding box center [337, 66] width 218 height 11
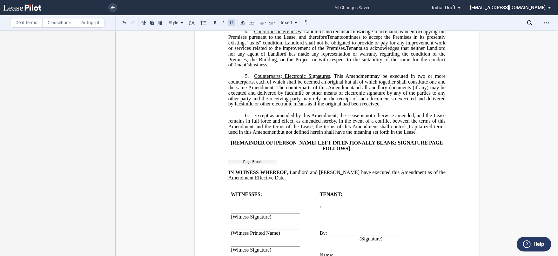
scroll to position [691, 0]
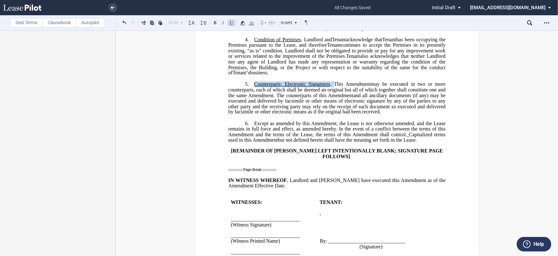
drag, startPoint x: 331, startPoint y: 94, endPoint x: 252, endPoint y: 97, distance: 78.5
click at [254, 87] on span "Counterparts; Electronic Signatures . This" at bounding box center [298, 85] width 89 height 6
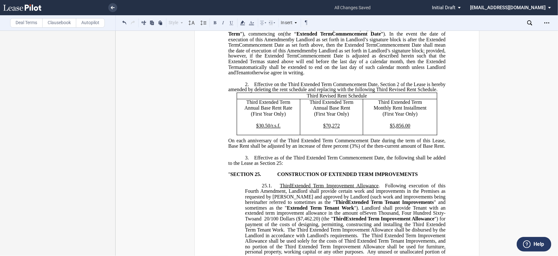
scroll to position [0, 0]
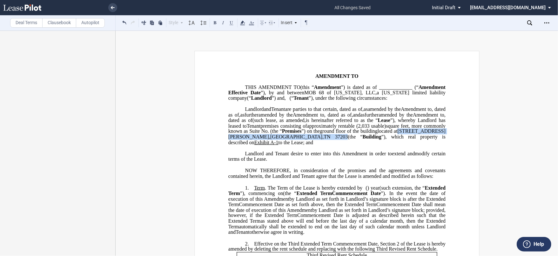
drag, startPoint x: 274, startPoint y: 153, endPoint x: 363, endPoint y: 152, distance: 88.9
click at [363, 145] on span "located at 2410 Patterson Street , Nashville , TN 37203 (the “ Building ”), whi…" at bounding box center [337, 137] width 218 height 17
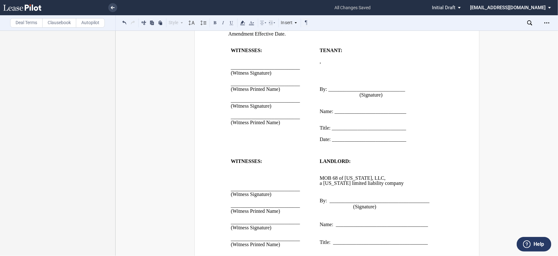
scroll to position [921, 0]
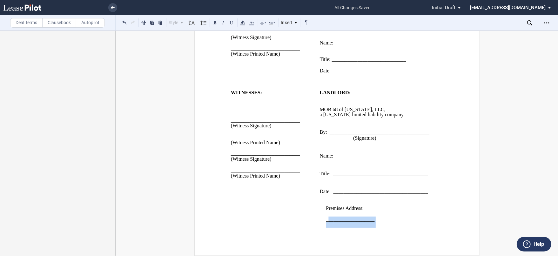
drag, startPoint x: 373, startPoint y: 227, endPoint x: 327, endPoint y: 218, distance: 46.0
click at [327, 218] on td "LANDLORD: ﻿ ﻿ MOB 68 of Tennessee, LLC , a Delaware limited liability company ﻿…" at bounding box center [376, 161] width 119 height 143
drag, startPoint x: 322, startPoint y: 216, endPoint x: 378, endPoint y: 228, distance: 56.6
click at [378, 228] on td "LANDLORD: ﻿ ﻿ MOB 68 of Tennessee, LLC , a Delaware limited liability company ﻿…" at bounding box center [376, 161] width 119 height 143
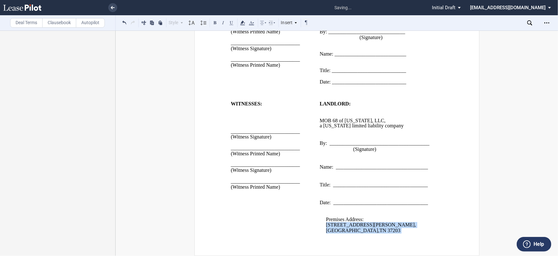
scroll to position [904, 0]
click at [371, 230] on span "Nashville" at bounding box center [352, 230] width 52 height 6
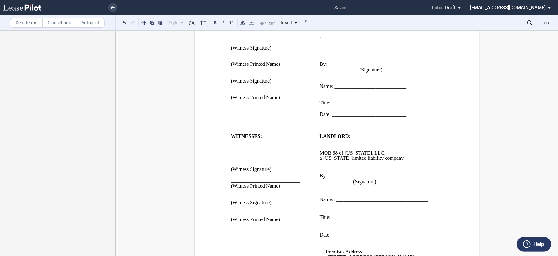
scroll to position [869, 0]
drag, startPoint x: 332, startPoint y: 98, endPoint x: 406, endPoint y: 98, distance: 73.7
click at [406, 88] on p "Name: ____________________________" at bounding box center [376, 85] width 114 height 5
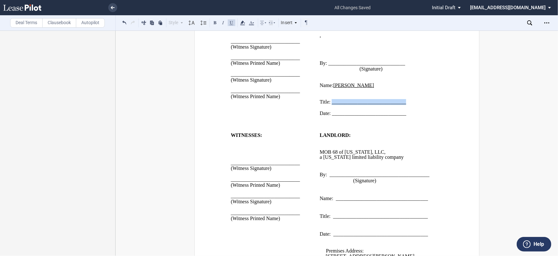
drag, startPoint x: 331, startPoint y: 113, endPoint x: 407, endPoint y: 113, distance: 76.5
click at [407, 105] on p "Title: _____________________________" at bounding box center [376, 101] width 114 height 5
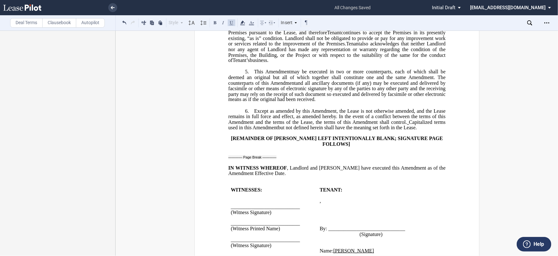
scroll to position [527, 0]
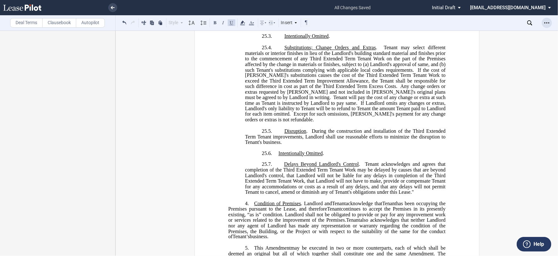
click at [547, 22] on icon "Open Lease options menu" at bounding box center [546, 22] width 5 height 5
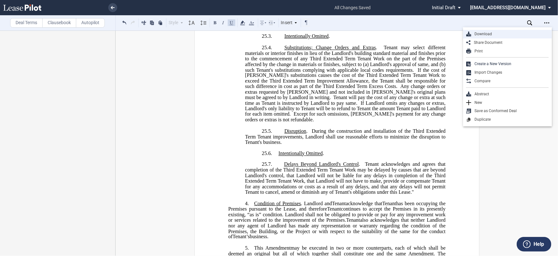
click at [499, 33] on div "Download" at bounding box center [509, 33] width 77 height 5
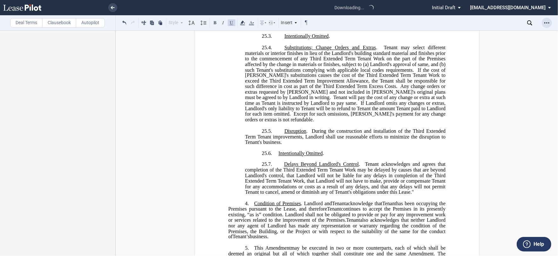
click at [548, 22] on icon "Open Lease options menu" at bounding box center [546, 22] width 5 height 5
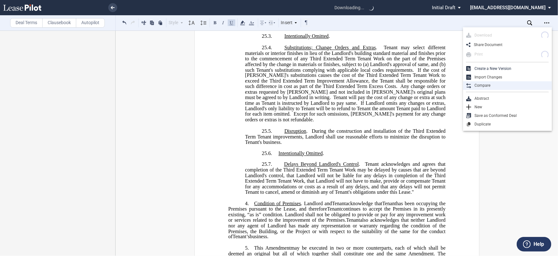
click at [497, 88] on div "Compare" at bounding box center [509, 85] width 77 height 5
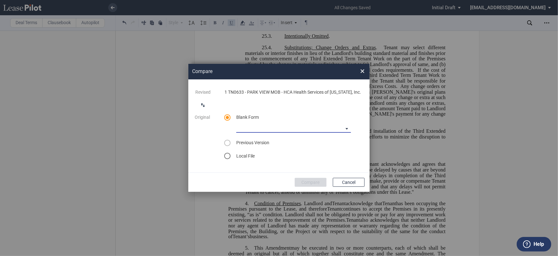
click at [296, 127] on md-select "Medical Office Amendment Blank Form Medical Office Assignment Blank Form" at bounding box center [293, 128] width 115 height 10
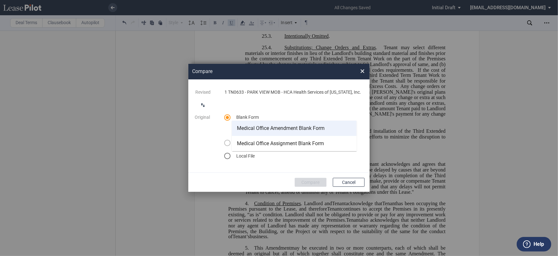
click at [303, 131] on div "Medical Office Amendment Blank Form" at bounding box center [281, 128] width 88 height 7
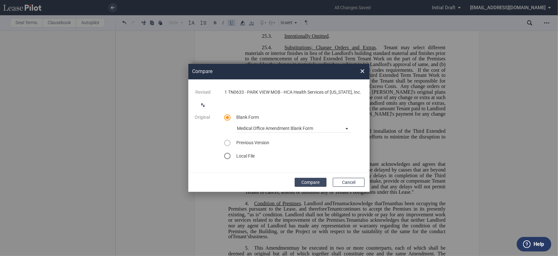
click at [314, 184] on button "Compare" at bounding box center [311, 182] width 32 height 9
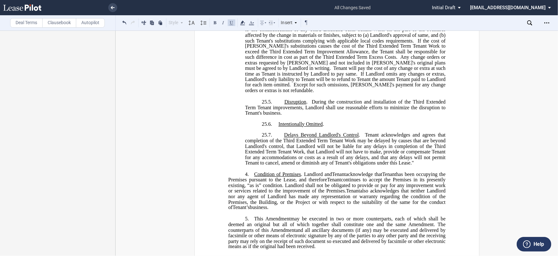
scroll to position [598, 0]
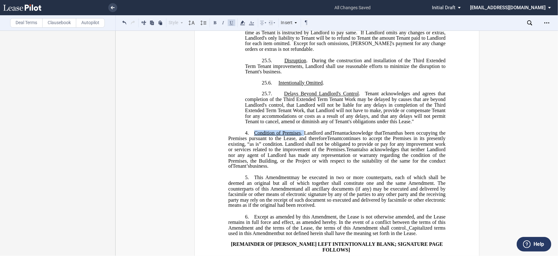
drag, startPoint x: 252, startPoint y: 144, endPoint x: 303, endPoint y: 144, distance: 50.5
click at [303, 136] on span "Condition of Premises . Landlord and" at bounding box center [293, 133] width 78 height 6
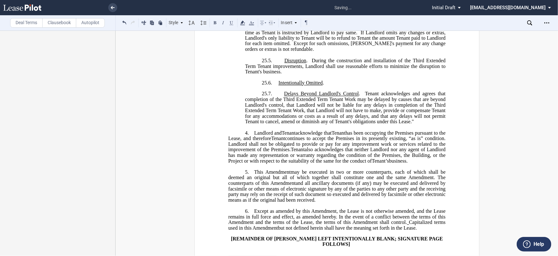
click at [252, 144] on p "4. ﻿ Landlord and Assignee Tenant acknowledge that Assignor Tenant has been occ…" at bounding box center [336, 147] width 217 height 34
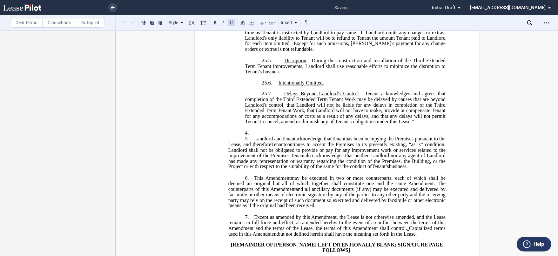
click at [279, 136] on p "4. ﻿" at bounding box center [336, 133] width 217 height 6
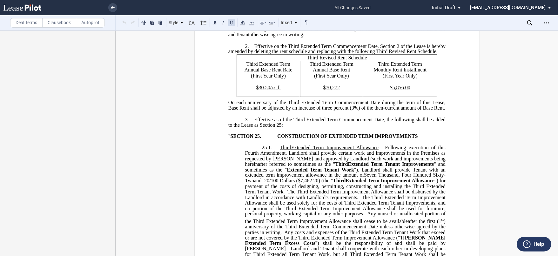
scroll to position [104, 0]
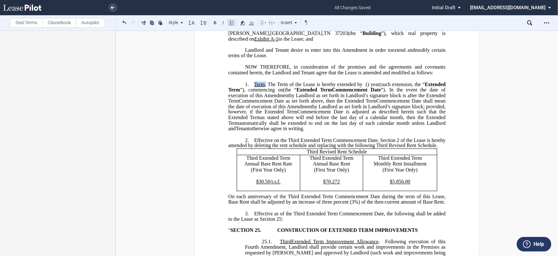
drag, startPoint x: 265, startPoint y: 100, endPoint x: 253, endPoint y: 98, distance: 11.8
click at [254, 87] on span "Term . The Term of the Lease is hereby extended by" at bounding box center [308, 85] width 108 height 6
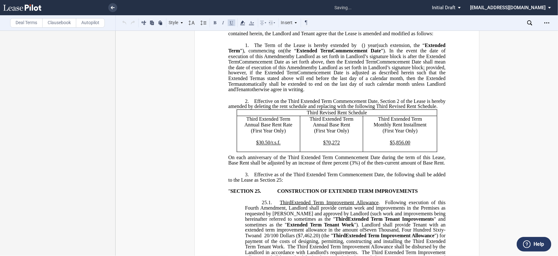
scroll to position [174, 0]
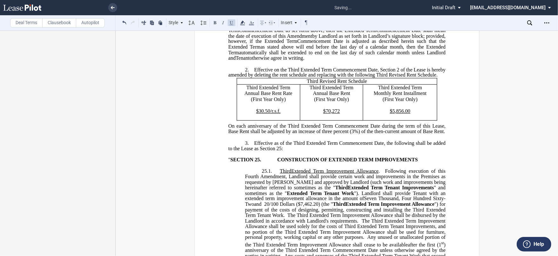
click at [41, 23] on label "Deal Terms" at bounding box center [26, 23] width 32 height 10
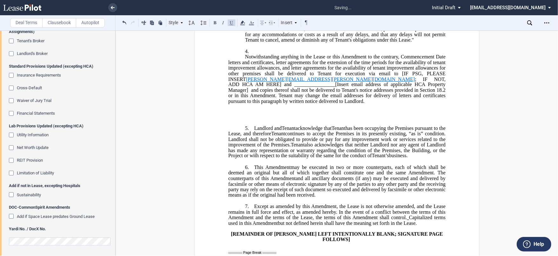
scroll to position [633, 0]
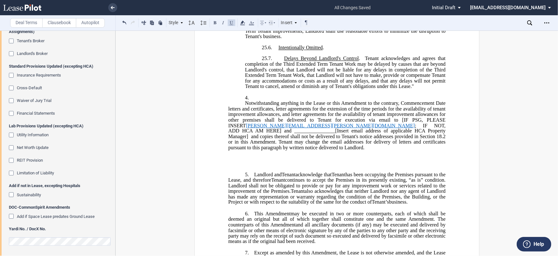
click at [333, 150] on span "and copies thereof shall not be delivered to Tenant's notice addresses provided…" at bounding box center [337, 142] width 218 height 17
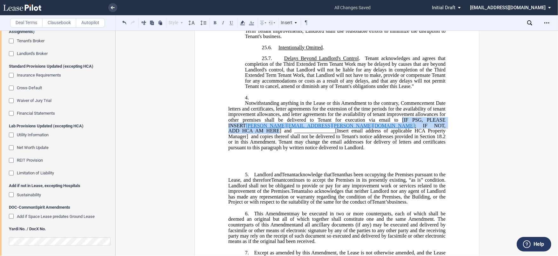
drag, startPoint x: 384, startPoint y: 130, endPoint x: 430, endPoint y: 138, distance: 46.9
click at [430, 138] on span "Notwithstanding anything in the Lease or this Amendment to the contrary, Commen…" at bounding box center [337, 126] width 218 height 50
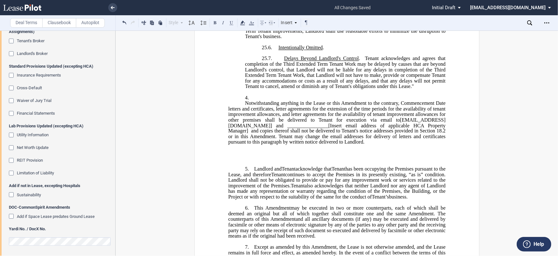
click at [309, 134] on span "] and ________________[Insert email address of applicable HCA Property Manager]" at bounding box center [337, 128] width 218 height 11
click at [467, 137] on div "﻿ ﻿ FIRST AMENDMENT TO ﻿ ﻿ ASSIGNMENT, ASSUMPTION AND ﻿ ﻿ FIRST AMENDMENT TO ﻿ …" at bounding box center [336, 6] width 285 height 1177
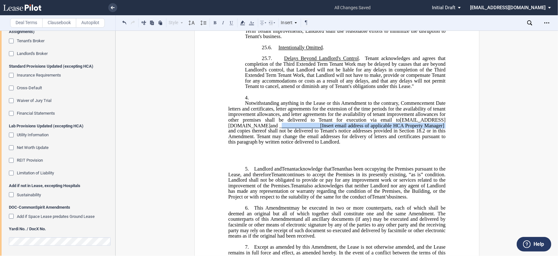
drag, startPoint x: 318, startPoint y: 137, endPoint x: 267, endPoint y: 142, distance: 50.7
click at [267, 142] on span "Notwithstanding anything in the Lease or this Amendment to the contrary, Commen…" at bounding box center [337, 123] width 218 height 44
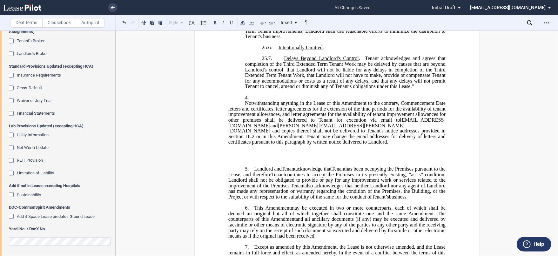
click at [375, 143] on span "and copies thereof shall not be delivered to Tenant's notice addresses provided…" at bounding box center [337, 136] width 218 height 17
click at [319, 162] on ins "Notwithstanding anything in the Lease or this Amendment to the contrary, Commen…" at bounding box center [336, 131] width 217 height 61
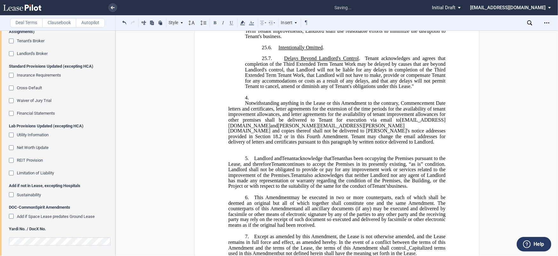
click at [284, 151] on p "﻿" at bounding box center [336, 148] width 217 height 6
click at [340, 116] on span "Notwithstanding anything in the Lease or this Amendment to the contrary, Commen…" at bounding box center [337, 109] width 218 height 17
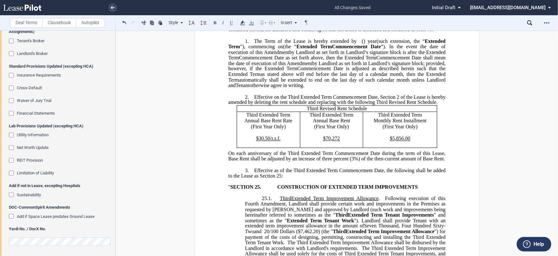
scroll to position [52, 0]
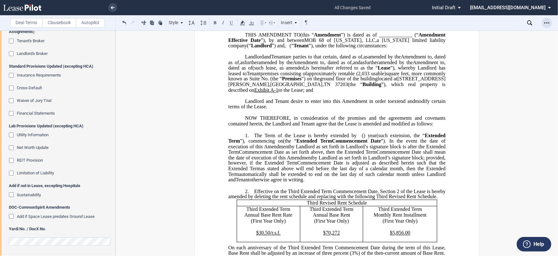
click at [545, 22] on icon "Open Lease options menu" at bounding box center [546, 22] width 5 height 5
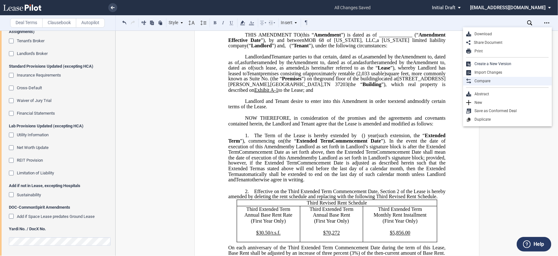
click at [500, 78] on div "Compare" at bounding box center [509, 80] width 77 height 5
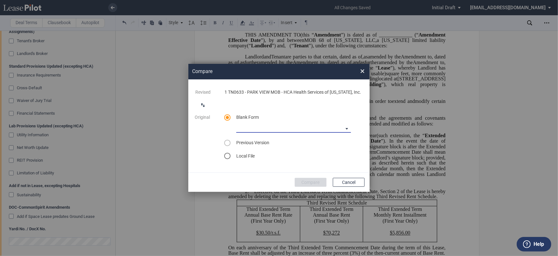
click at [305, 126] on md-select "Medical Office Amendment Blank Form Medical Office Assignment Blank Form" at bounding box center [293, 128] width 115 height 10
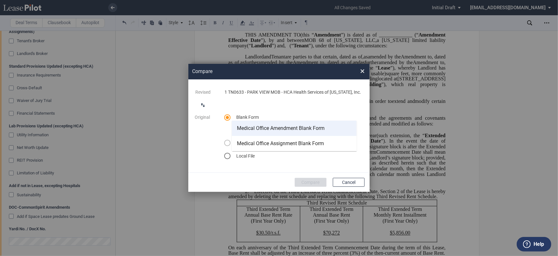
click at [303, 131] on div "Medical Office Amendment Blank Form" at bounding box center [281, 128] width 88 height 7
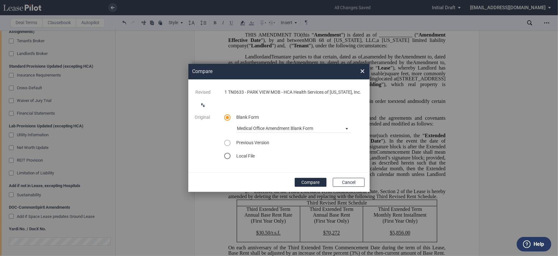
click at [311, 181] on button "Compare" at bounding box center [311, 182] width 32 height 9
